Goal: Transaction & Acquisition: Purchase product/service

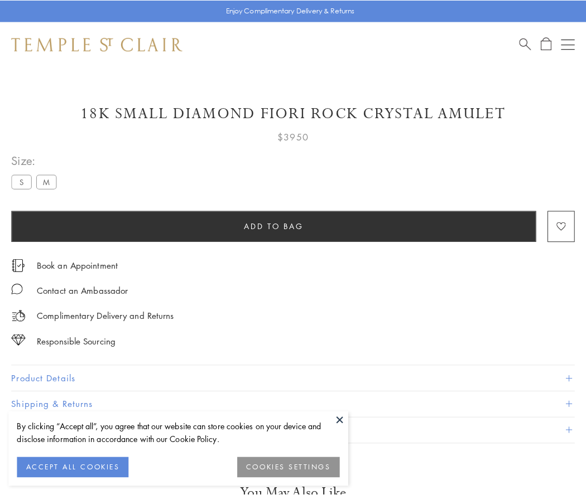
scroll to position [66, 0]
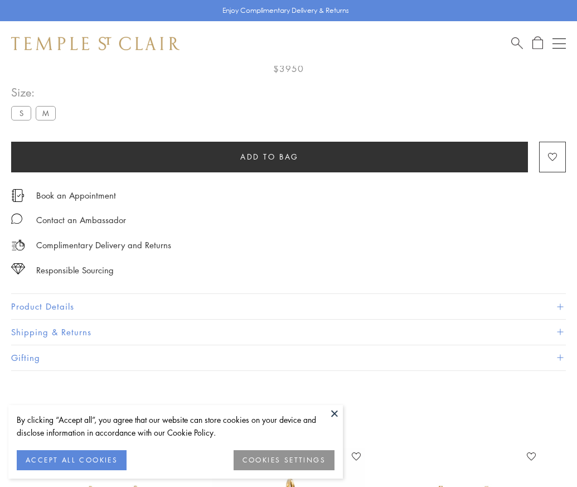
click at [269, 156] on span "Add to bag" at bounding box center [269, 157] width 59 height 12
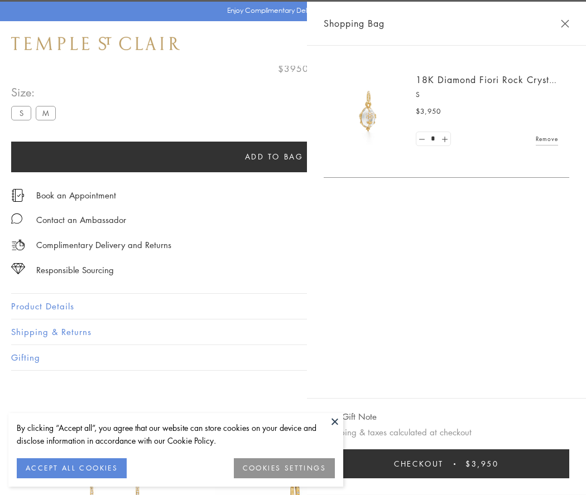
click at [449, 464] on button "Checkout $3,950" at bounding box center [445, 464] width 245 height 29
